Goal: Communication & Community: Answer question/provide support

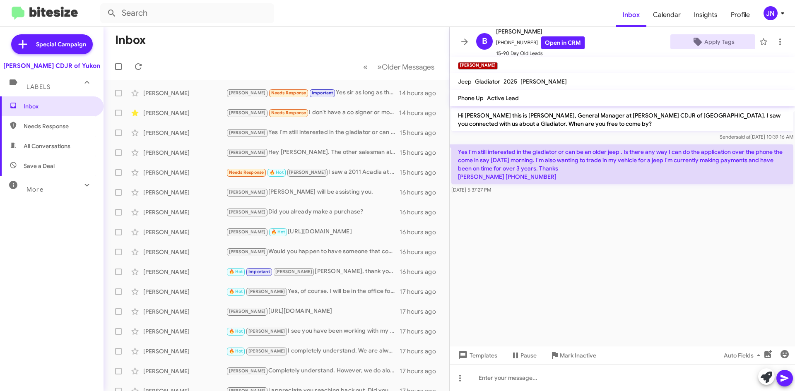
click at [264, 50] on mat-toolbar-row "Inbox" at bounding box center [276, 40] width 346 height 26
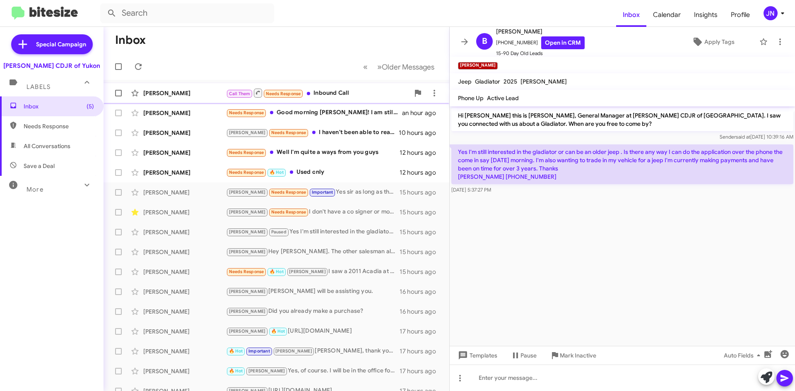
click at [368, 88] on div "Call Them Needs Response Inbound Call" at bounding box center [317, 93] width 183 height 10
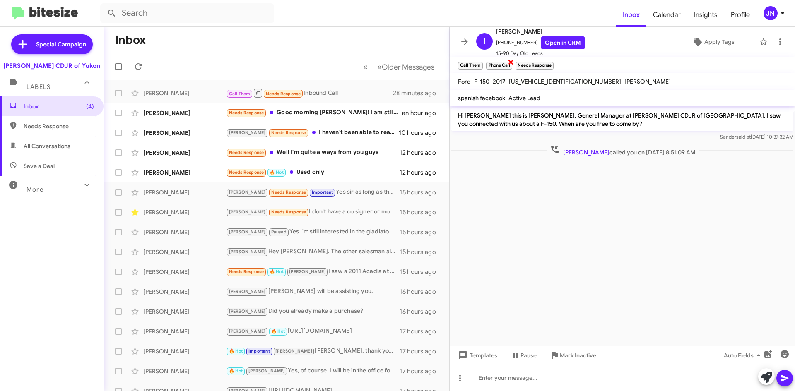
click at [511, 62] on span "×" at bounding box center [510, 62] width 7 height 10
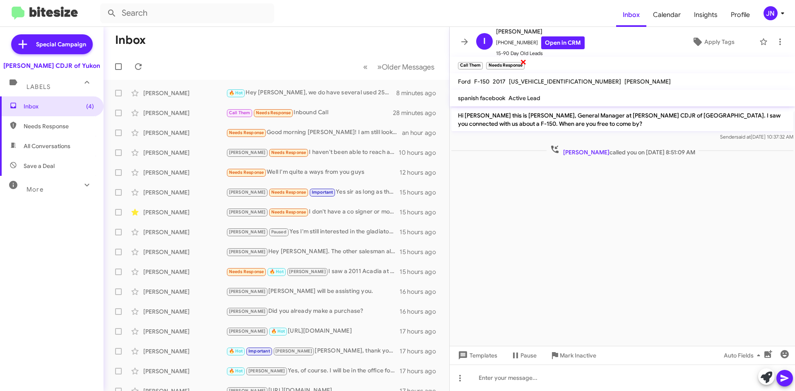
click at [524, 61] on span "×" at bounding box center [523, 62] width 7 height 10
click at [480, 62] on span "×" at bounding box center [481, 62] width 7 height 10
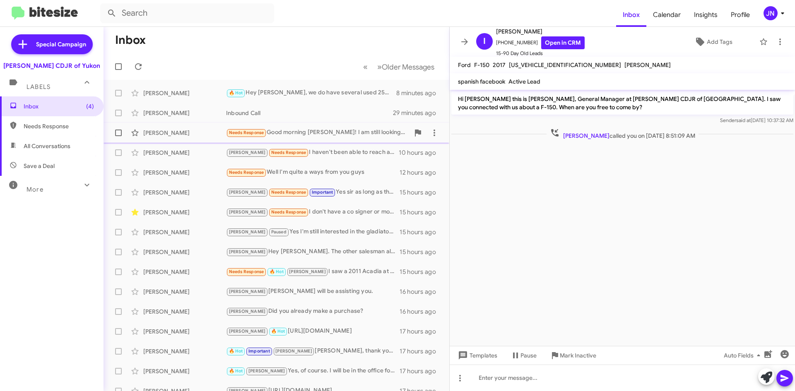
click at [360, 133] on div "Needs Response Good morning [PERSON_NAME]! I am still looking into TRADING IN m…" at bounding box center [317, 133] width 183 height 10
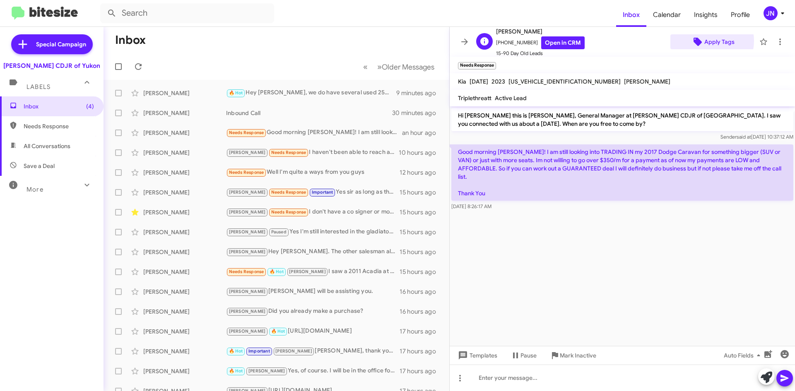
click at [704, 41] on span "Apply Tags" at bounding box center [719, 41] width 30 height 15
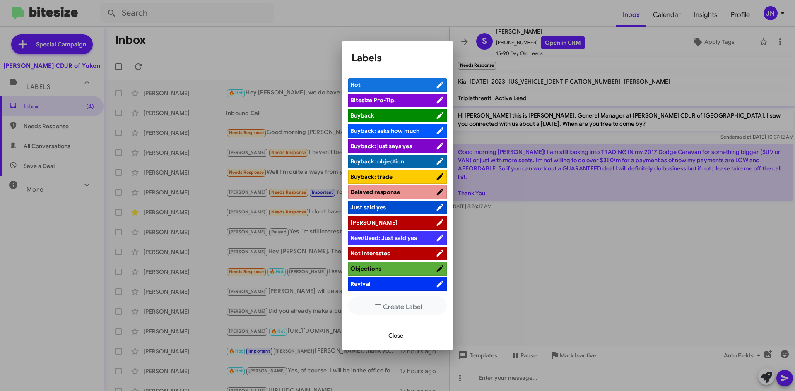
click at [381, 222] on span "[PERSON_NAME]" at bounding box center [392, 222] width 85 height 8
click at [401, 334] on span "Close" at bounding box center [395, 335] width 15 height 15
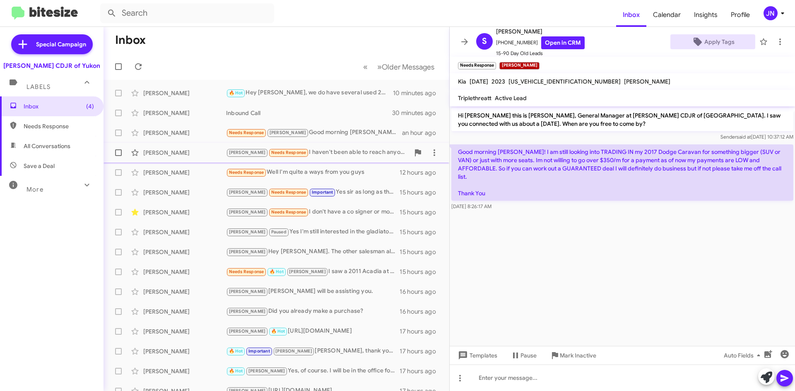
click at [314, 154] on div "[PERSON_NAME] Needs Response I haven't been able to reach anyone yet." at bounding box center [317, 153] width 183 height 10
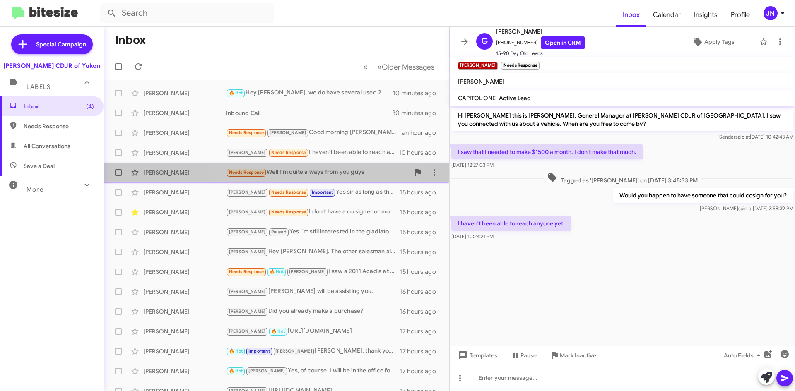
click at [323, 174] on div "Needs Response Well I'm quite a ways from you guys" at bounding box center [317, 173] width 183 height 10
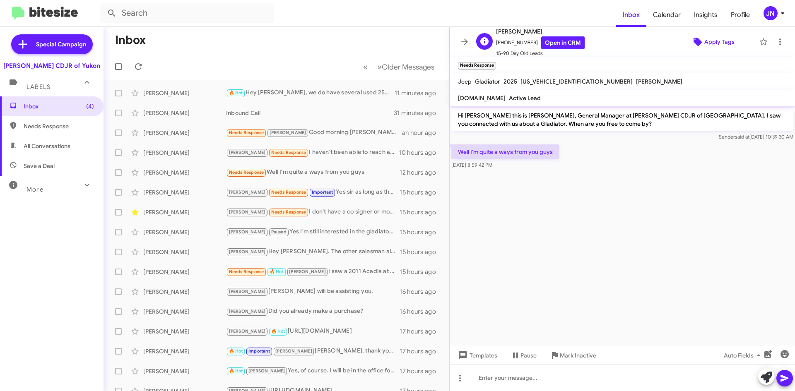
click at [709, 42] on span "Apply Tags" at bounding box center [719, 41] width 30 height 15
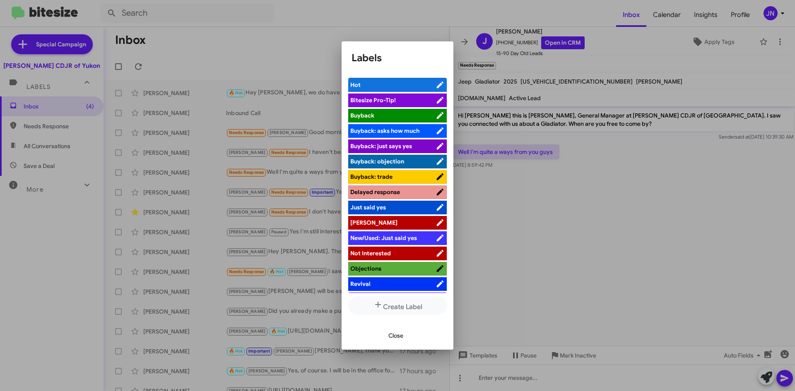
click at [393, 221] on span "[PERSON_NAME]" at bounding box center [392, 222] width 85 height 8
click at [399, 335] on span "Close" at bounding box center [395, 335] width 15 height 15
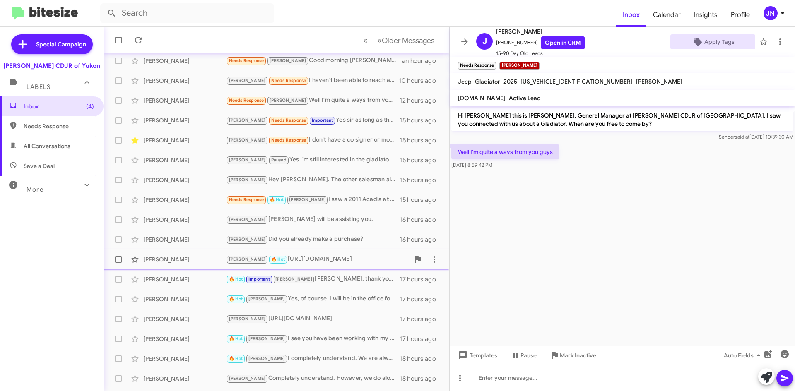
scroll to position [89, 0]
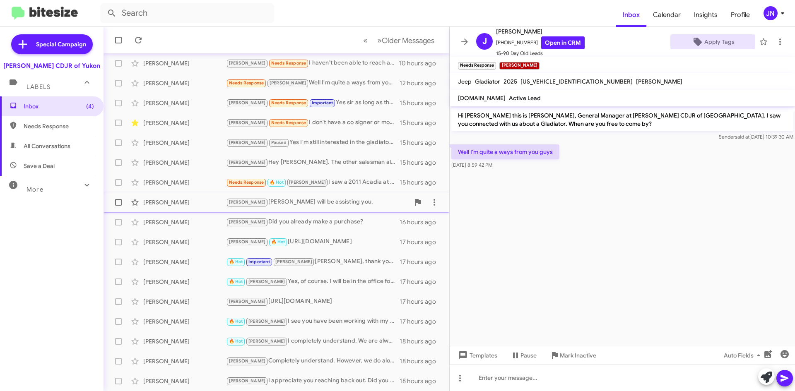
click at [118, 202] on span at bounding box center [118, 202] width 7 height 7
click at [118, 206] on input "checkbox" at bounding box center [118, 206] width 0 height 0
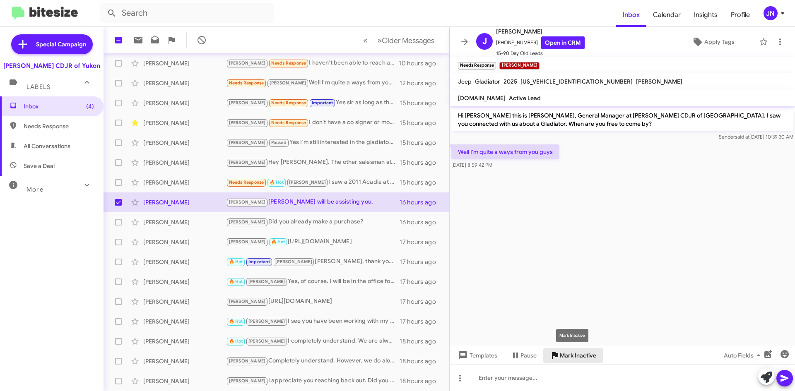
click at [583, 355] on span "Mark Inactive" at bounding box center [577, 355] width 36 height 15
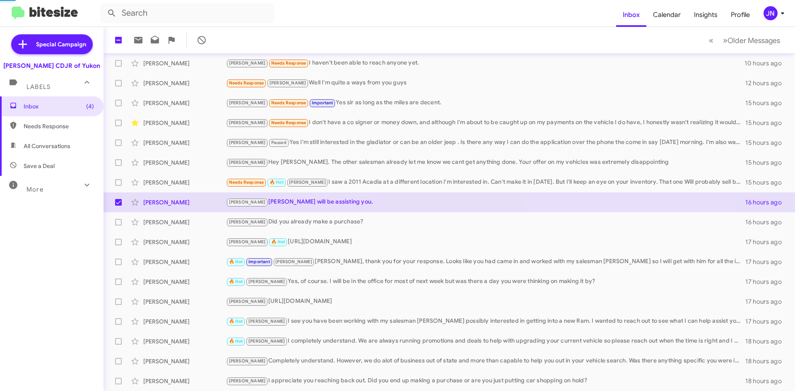
scroll to position [70, 0]
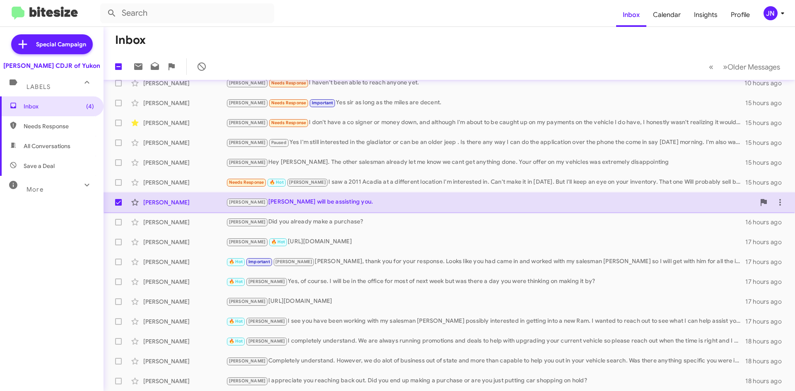
click at [115, 199] on span at bounding box center [118, 202] width 7 height 7
click at [118, 206] on input "checkbox" at bounding box center [118, 206] width 0 height 0
checkbox input "false"
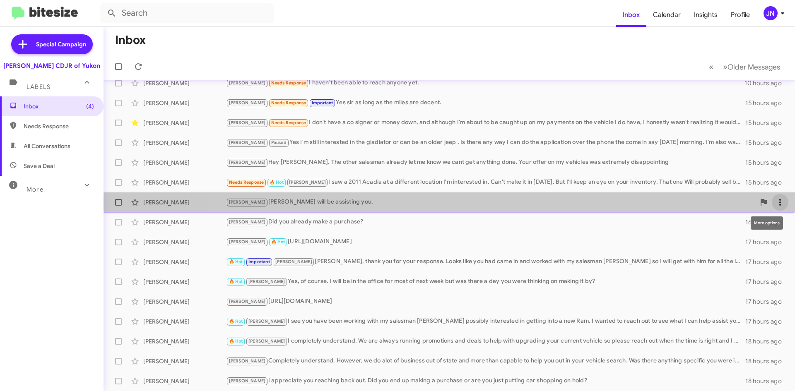
click at [775, 202] on icon at bounding box center [780, 202] width 10 height 10
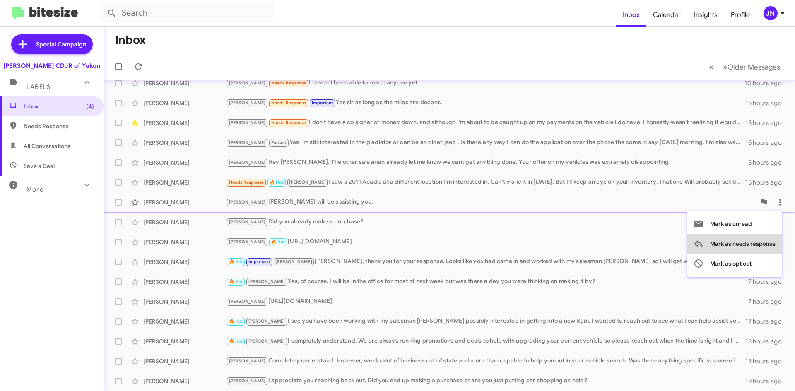
click at [741, 245] on span "Mark as needs response" at bounding box center [742, 244] width 65 height 20
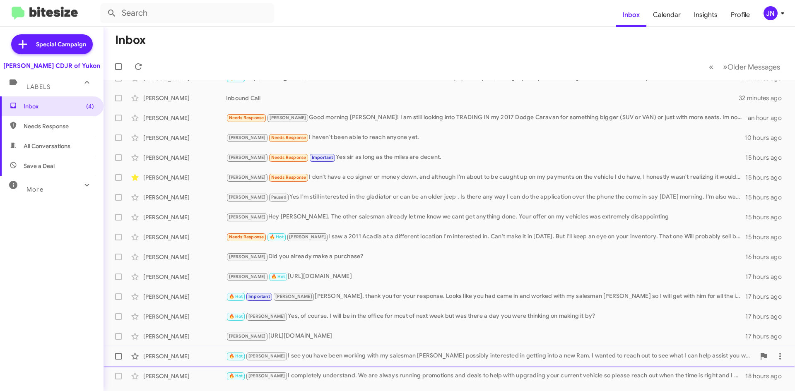
scroll to position [0, 0]
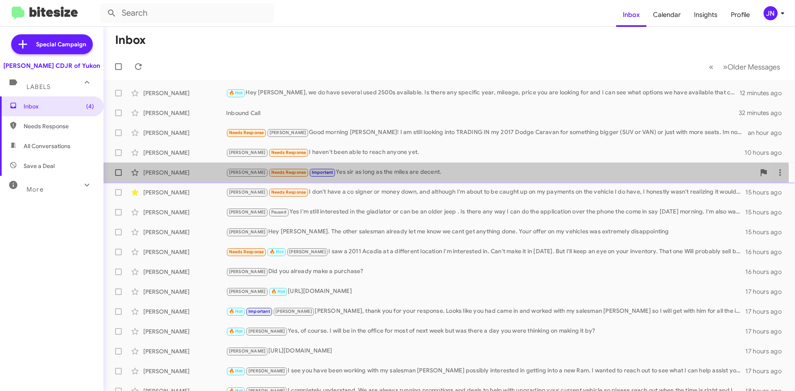
click at [359, 175] on div "[PERSON_NAME] Needs Response Important Yes sir as long as the miles are decent." at bounding box center [490, 173] width 529 height 10
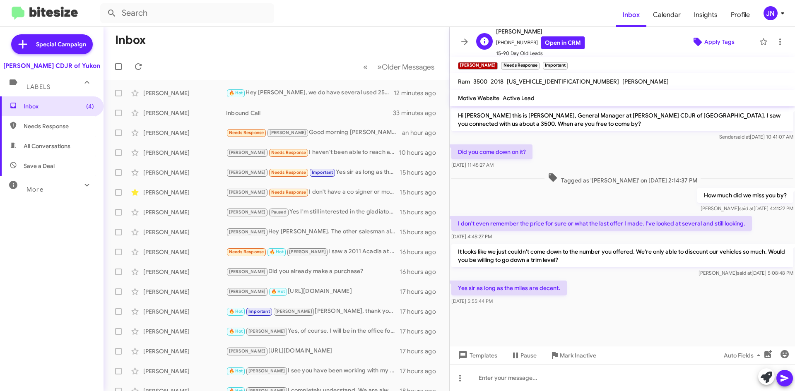
click at [708, 38] on span "Apply Tags" at bounding box center [719, 41] width 30 height 15
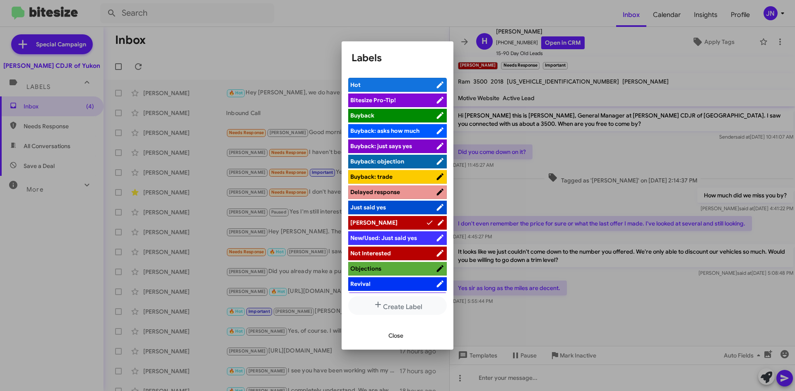
click at [367, 218] on span "[PERSON_NAME]" at bounding box center [387, 222] width 75 height 8
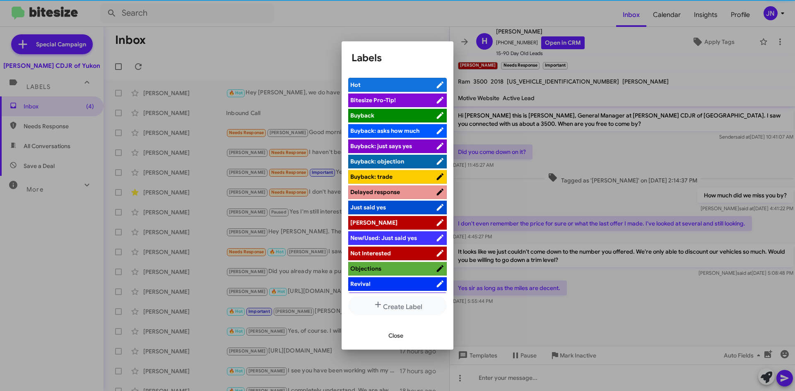
click at [371, 220] on span "[PERSON_NAME]" at bounding box center [392, 222] width 85 height 8
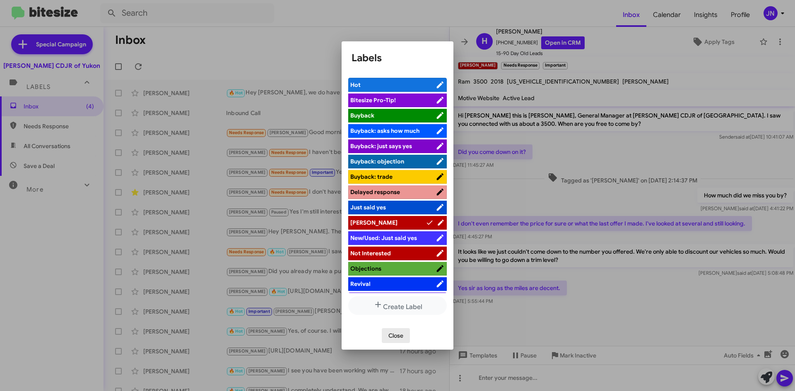
click at [398, 337] on span "Close" at bounding box center [395, 335] width 15 height 15
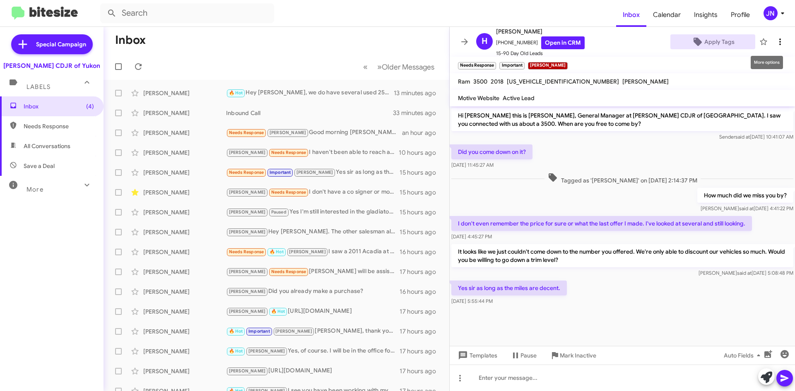
click at [775, 43] on icon at bounding box center [780, 42] width 10 height 10
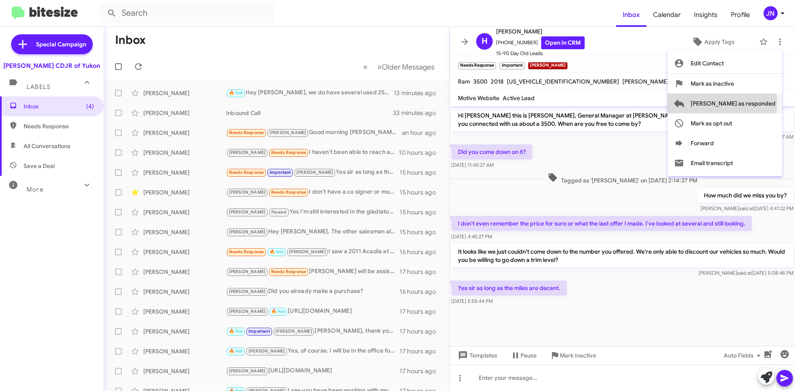
click at [755, 103] on span "[PERSON_NAME] as responded" at bounding box center [732, 104] width 85 height 20
